Goal: Find specific fact: Find specific fact

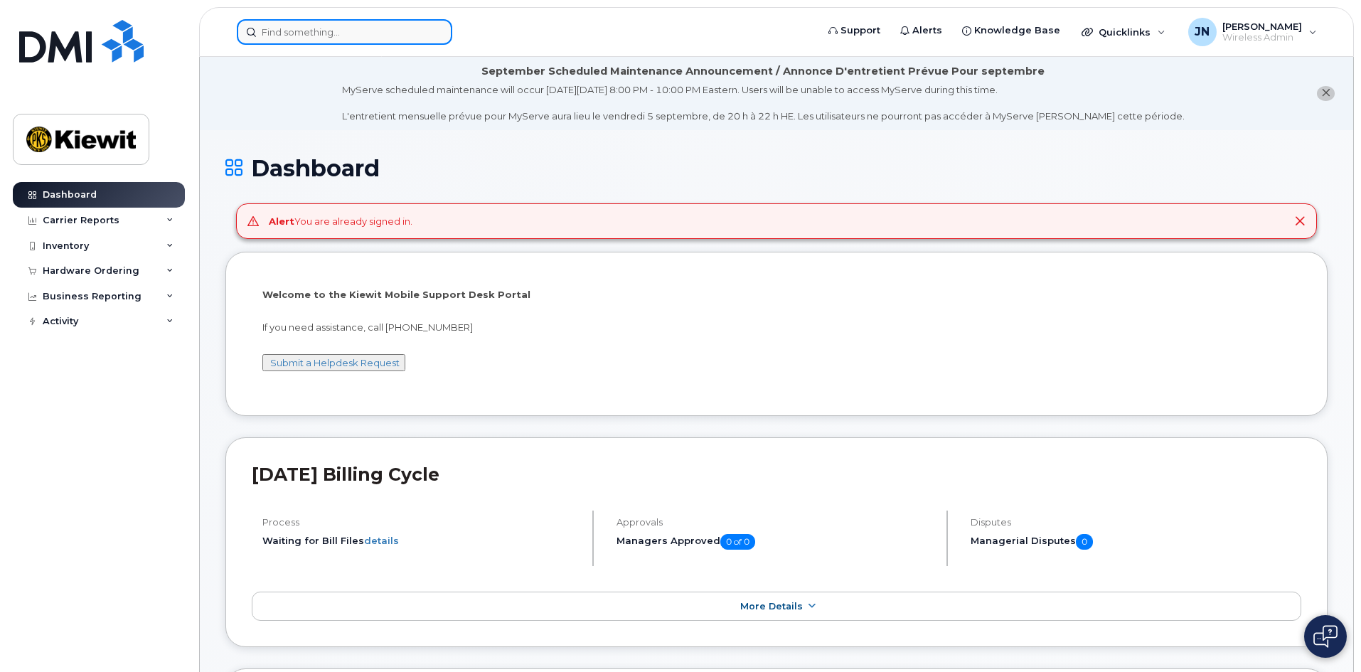
click at [279, 26] on input at bounding box center [344, 32] width 215 height 26
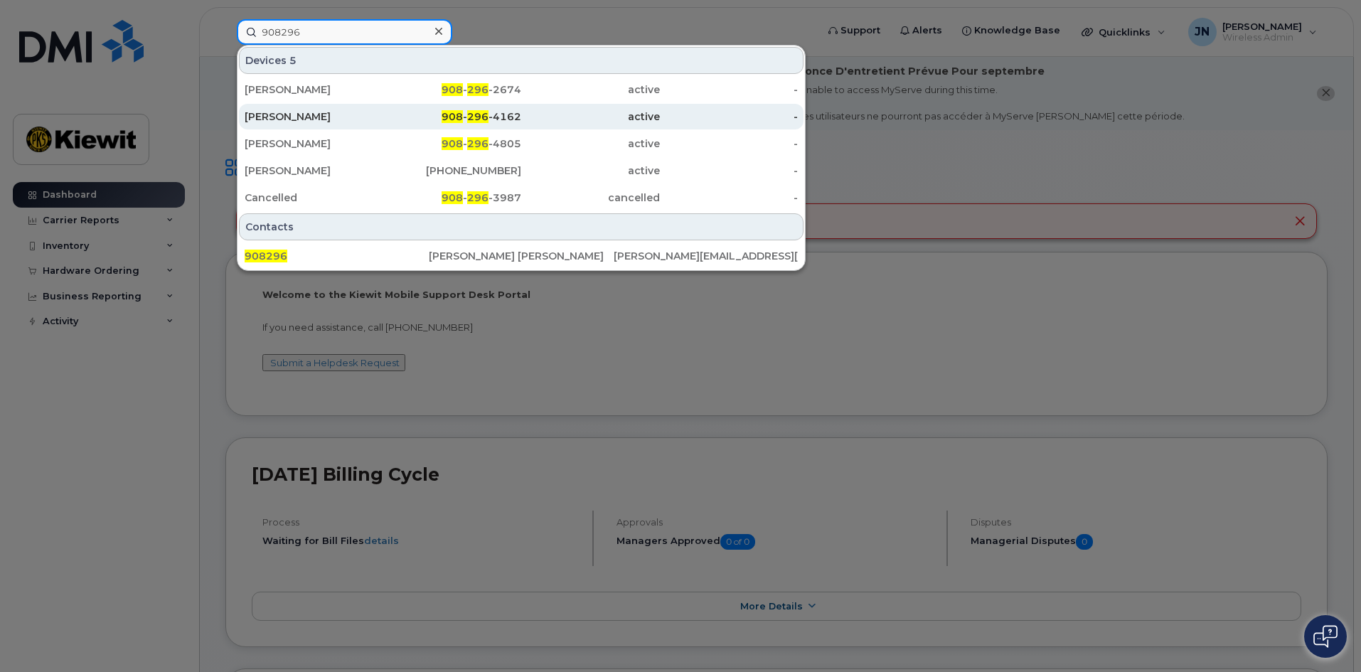
type input "908296"
click at [325, 113] on div "[PERSON_NAME]" at bounding box center [314, 116] width 139 height 14
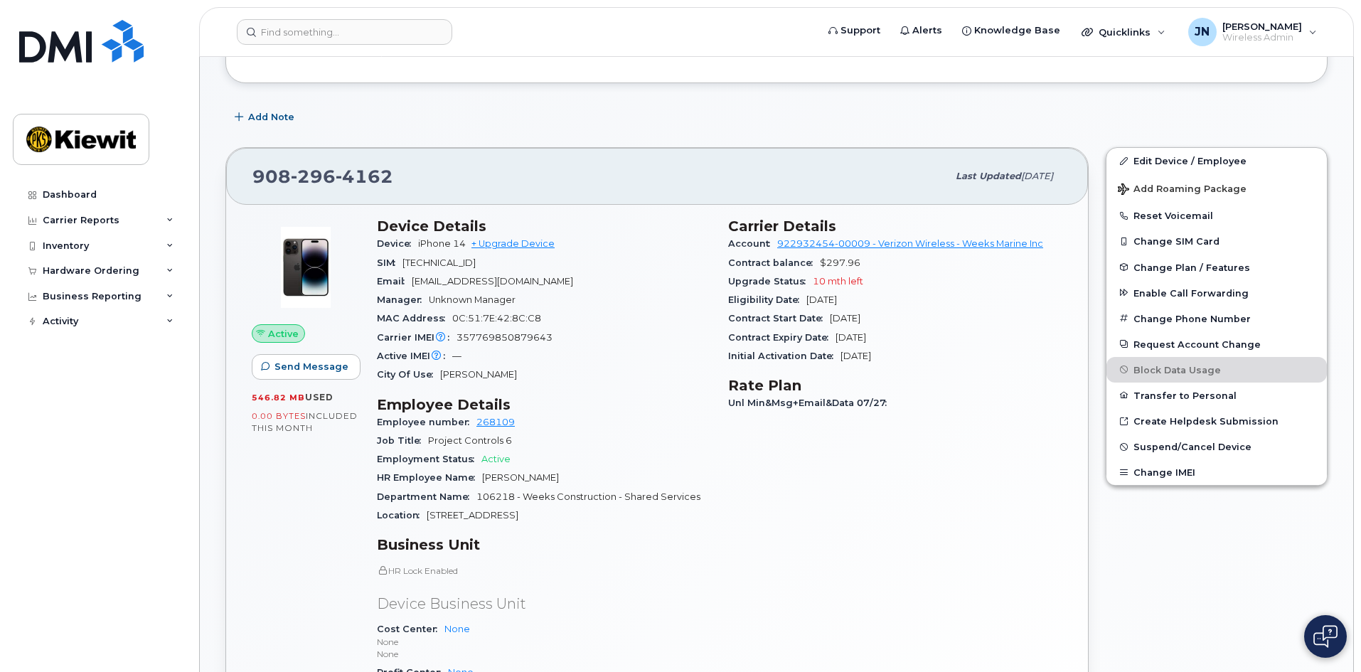
scroll to position [284, 0]
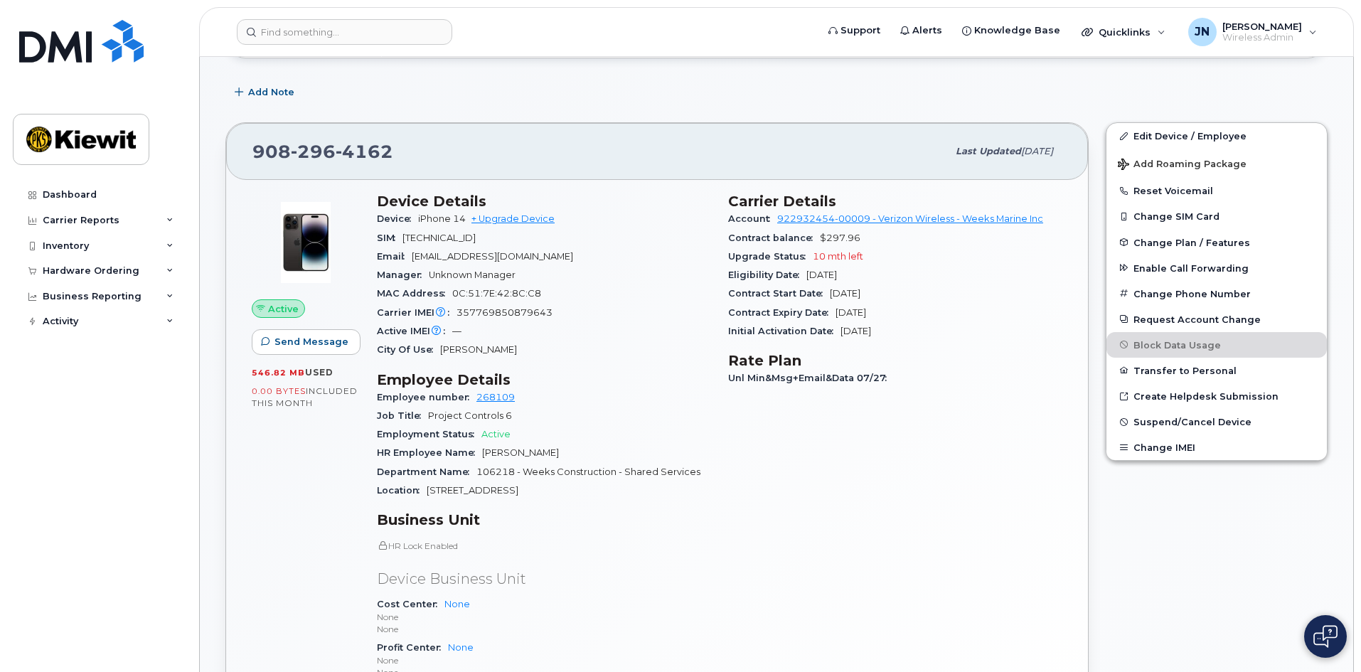
click at [1318, 631] on img at bounding box center [1325, 636] width 24 height 23
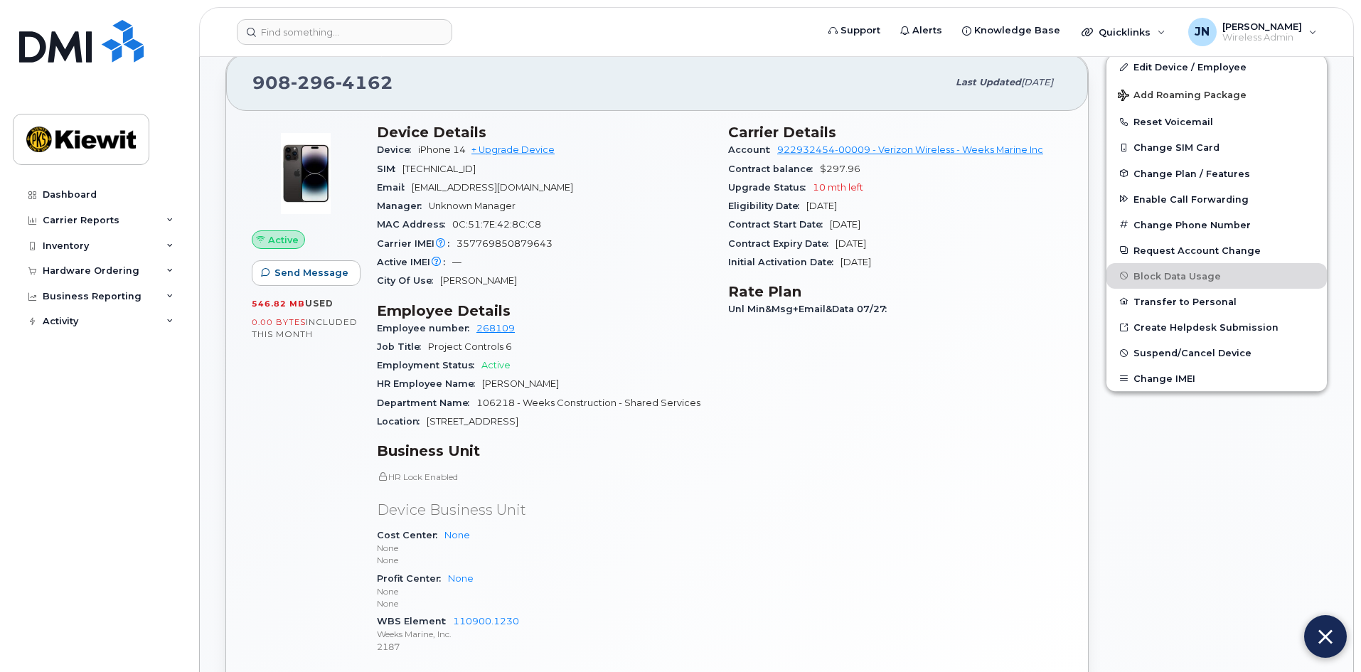
scroll to position [356, 0]
drag, startPoint x: 542, startPoint y: 170, endPoint x: 370, endPoint y: 169, distance: 172.1
click at [370, 169] on div "Device Details Device iPhone 14 + Upgrade Device SIM [TECHNICAL_ID] Email [EMAI…" at bounding box center [543, 393] width 351 height 560
copy div "SIM [TECHNICAL_ID]"
